Goal: Find specific page/section: Find specific page/section

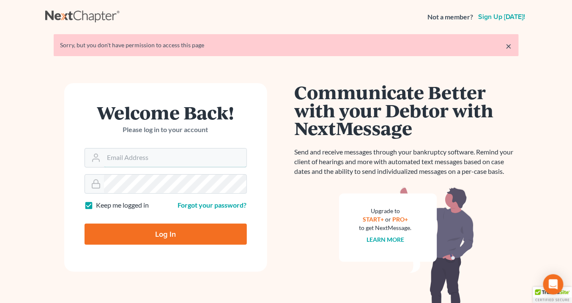
type input "info@saedilawgroup.com"
click at [179, 232] on input "Log In" at bounding box center [166, 234] width 162 height 21
type input "Thinking..."
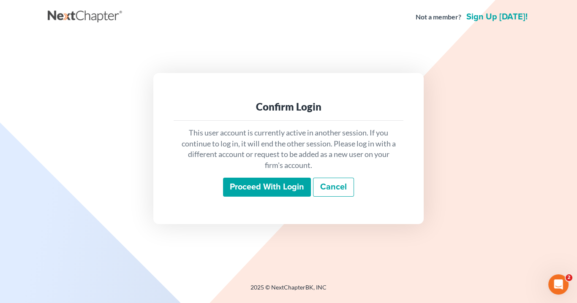
click at [292, 185] on input "Proceed with login" at bounding box center [267, 187] width 88 height 19
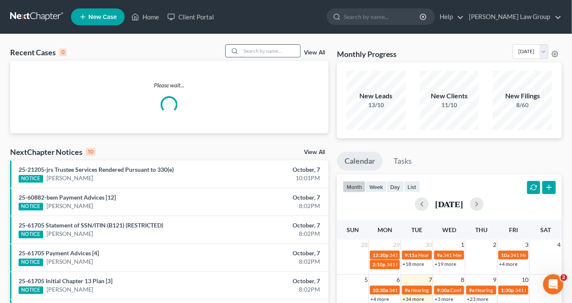
click at [257, 50] on input "search" at bounding box center [270, 51] width 59 height 12
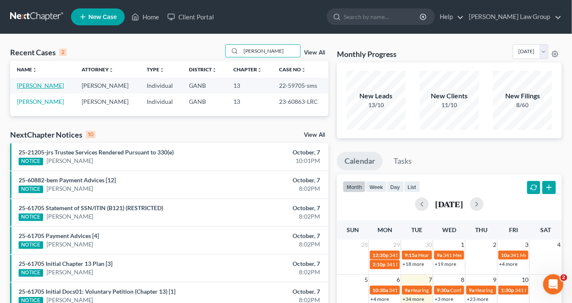
type input "[PERSON_NAME]"
click at [33, 86] on link "[PERSON_NAME]" at bounding box center [40, 85] width 47 height 7
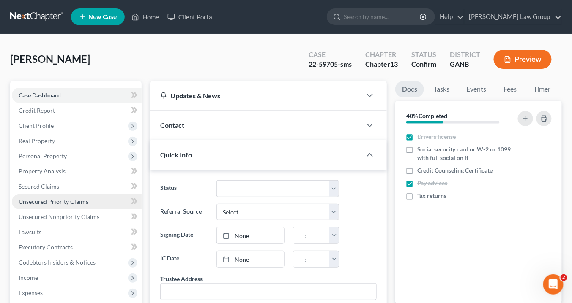
scroll to position [135, 0]
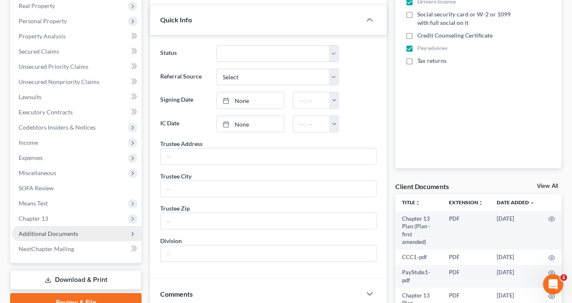
click at [77, 233] on span "Additional Documents" at bounding box center [77, 234] width 130 height 15
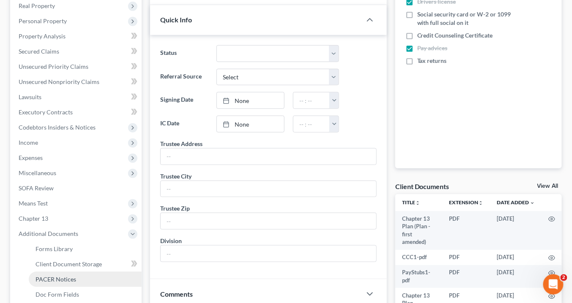
click at [85, 279] on link "PACER Notices" at bounding box center [85, 279] width 113 height 15
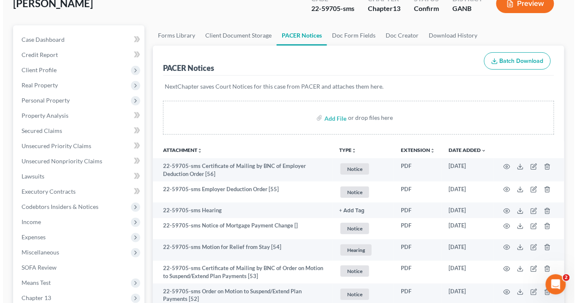
scroll to position [101, 0]
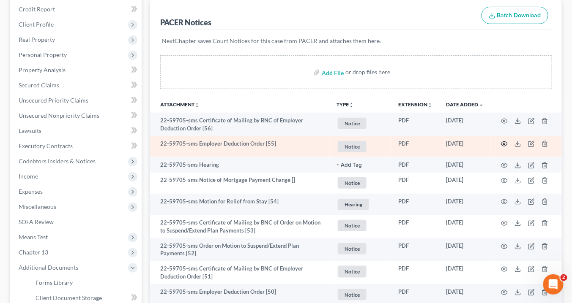
click at [505, 142] on icon "button" at bounding box center [504, 144] width 7 height 7
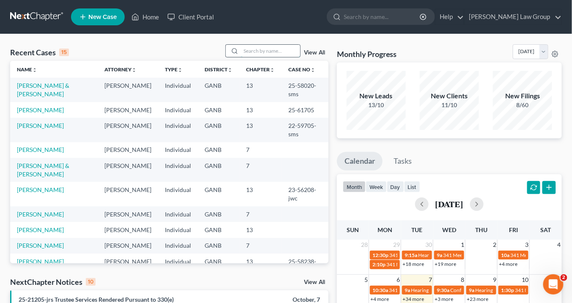
click at [247, 49] on input "search" at bounding box center [270, 51] width 59 height 12
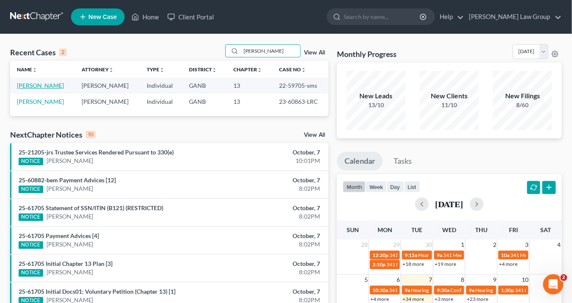
type input "[PERSON_NAME]"
click at [49, 85] on link "[PERSON_NAME]" at bounding box center [40, 85] width 47 height 7
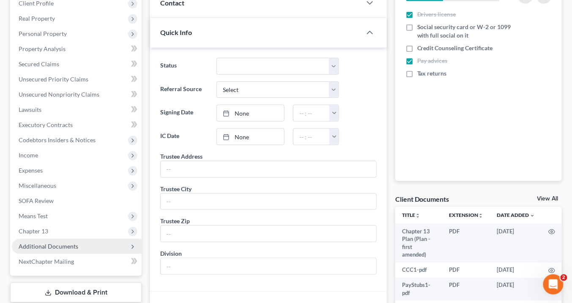
scroll to position [169, 0]
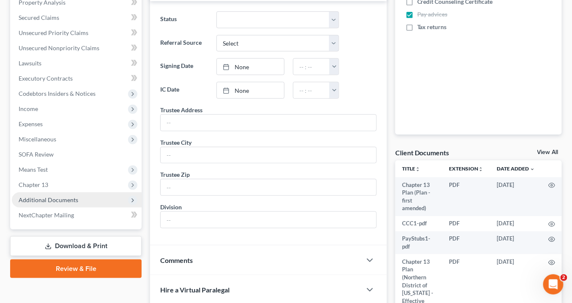
click at [65, 195] on span "Additional Documents" at bounding box center [77, 200] width 130 height 15
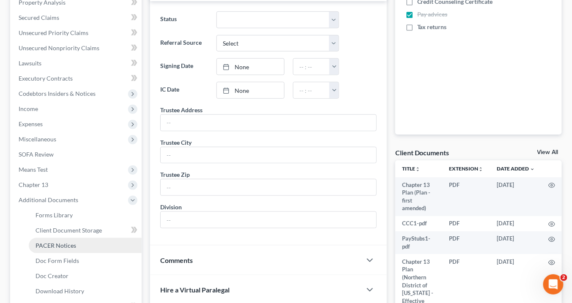
click at [76, 246] on link "PACER Notices" at bounding box center [85, 245] width 113 height 15
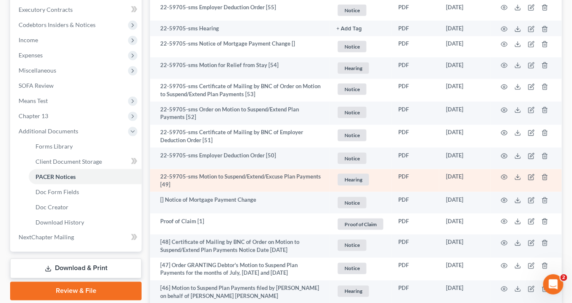
scroll to position [270, 0]
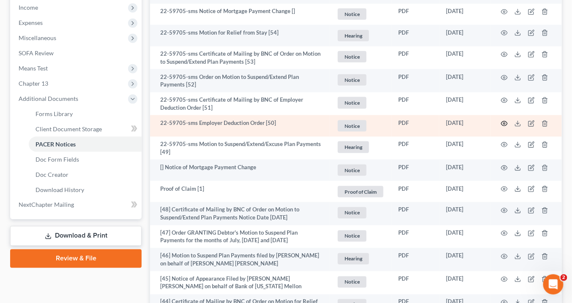
click at [504, 121] on icon "button" at bounding box center [504, 123] width 7 height 7
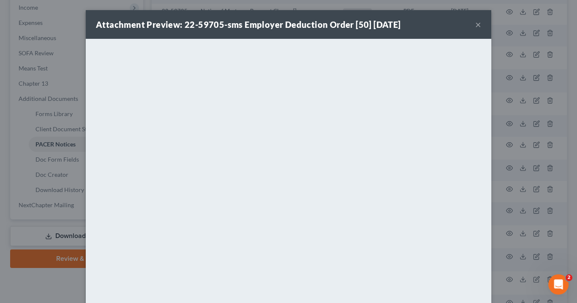
click at [475, 26] on button "×" at bounding box center [478, 24] width 6 height 10
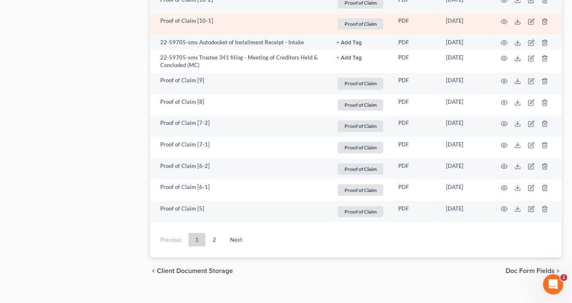
scroll to position [1623, 0]
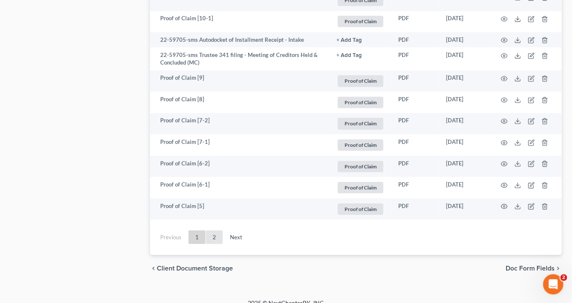
click at [213, 233] on link "2" at bounding box center [214, 238] width 17 height 14
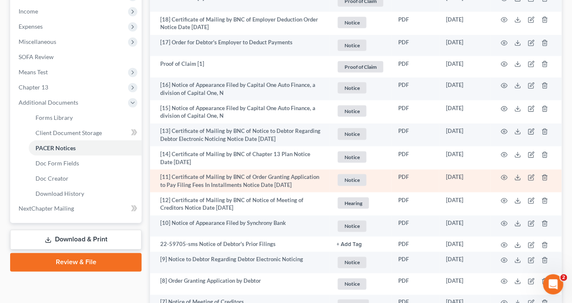
scroll to position [232, 0]
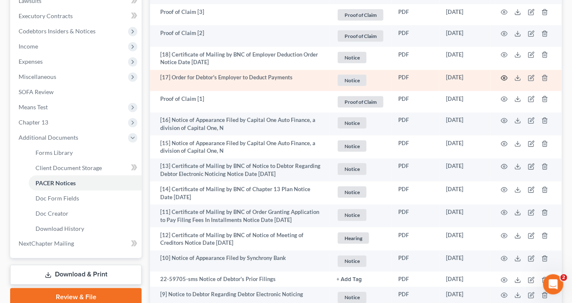
click at [504, 76] on icon "button" at bounding box center [504, 78] width 7 height 7
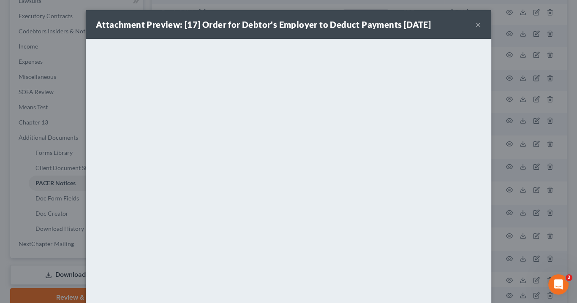
click at [476, 25] on button "×" at bounding box center [478, 24] width 6 height 10
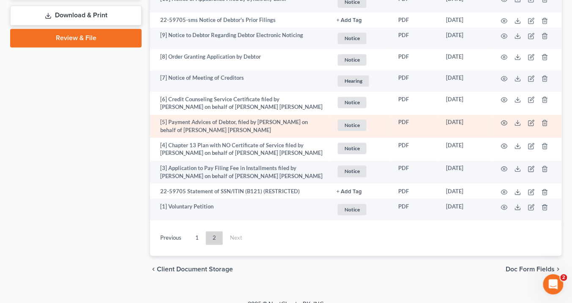
scroll to position [502, 0]
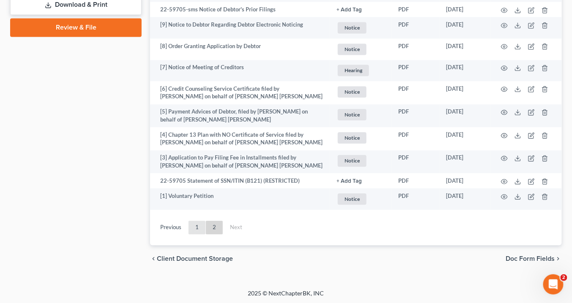
click at [198, 229] on link "1" at bounding box center [196, 228] width 17 height 14
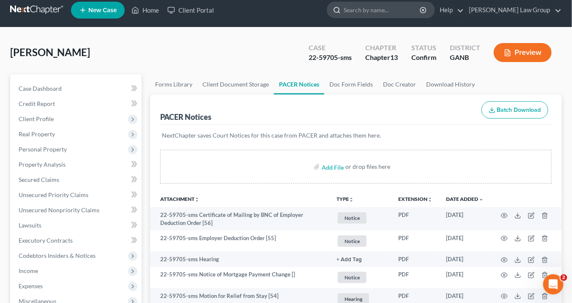
scroll to position [0, 0]
